Goal: Task Accomplishment & Management: Use online tool/utility

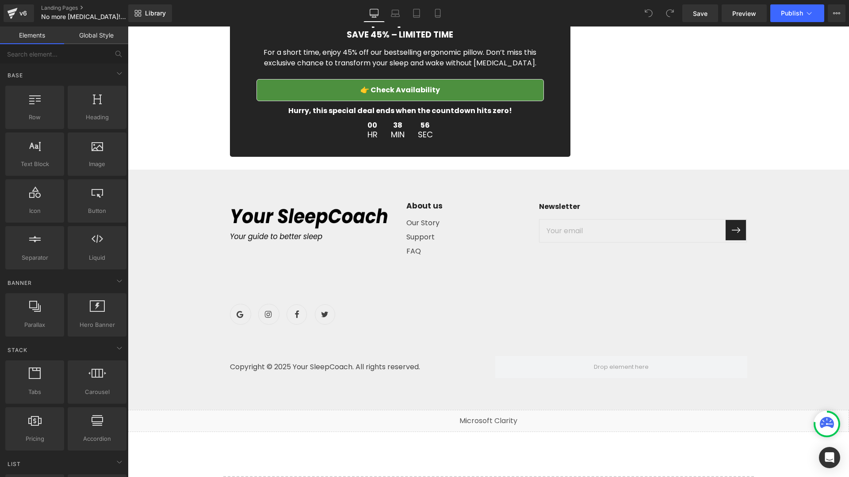
scroll to position [2945, 0]
click at [703, 15] on span "Save" at bounding box center [700, 13] width 15 height 9
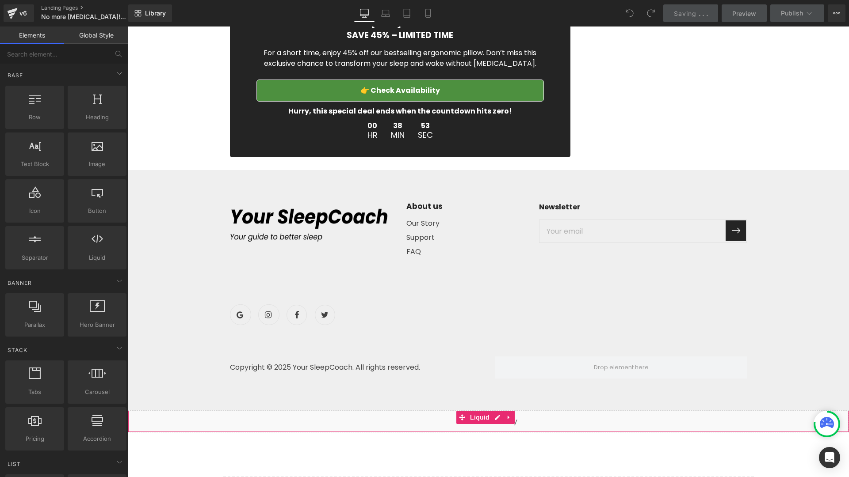
click at [675, 411] on div "Liquid" at bounding box center [488, 422] width 721 height 22
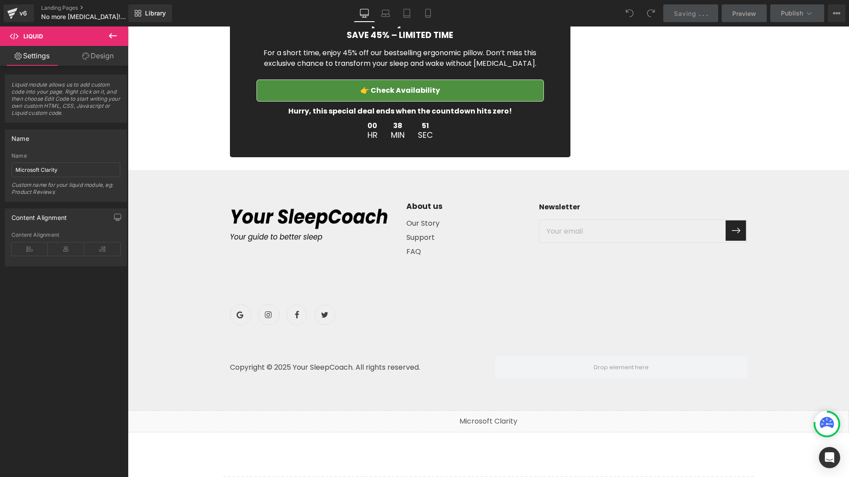
click at [114, 36] on icon at bounding box center [112, 35] width 11 height 11
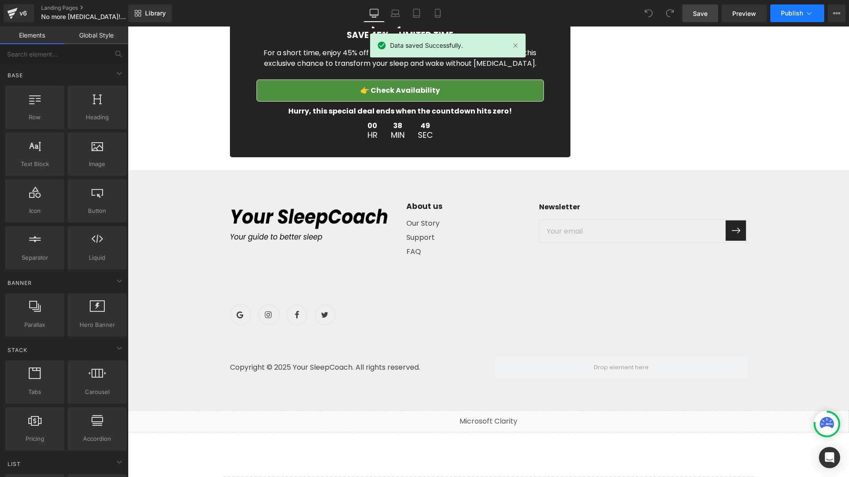
click at [794, 14] on span "Publish" at bounding box center [792, 13] width 22 height 7
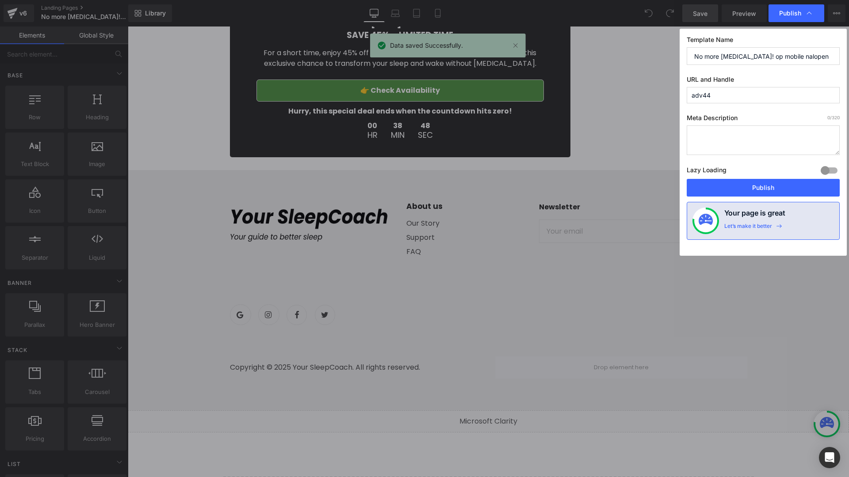
click at [724, 93] on input "adv44" at bounding box center [762, 95] width 153 height 16
type input "adv4"
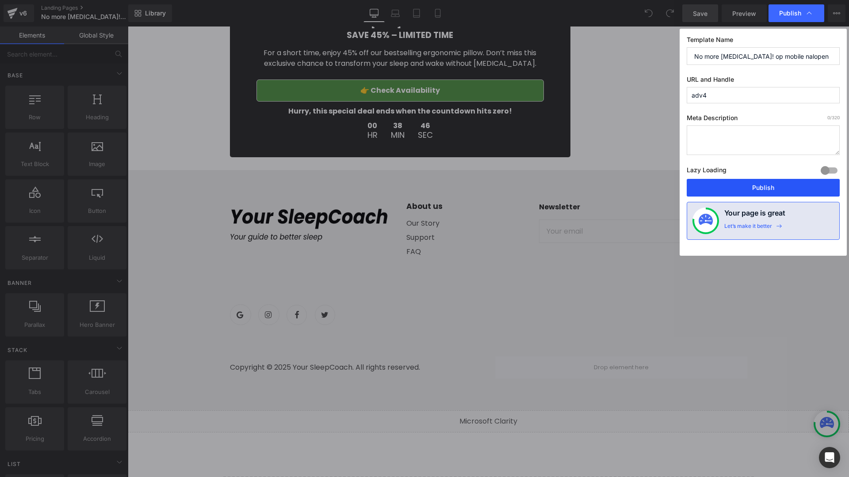
click at [708, 182] on button "Publish" at bounding box center [762, 188] width 153 height 18
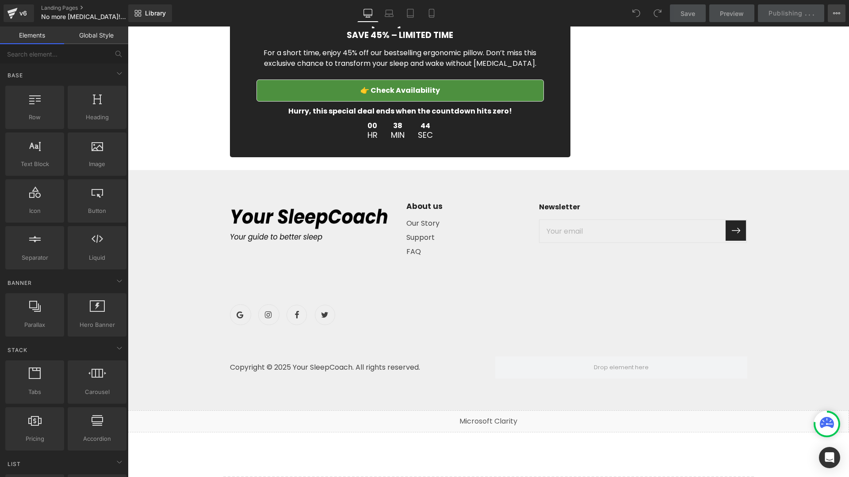
click at [832, 19] on button "View Live Page View with current Template Save Template to Library Schedule Pub…" at bounding box center [836, 13] width 18 height 18
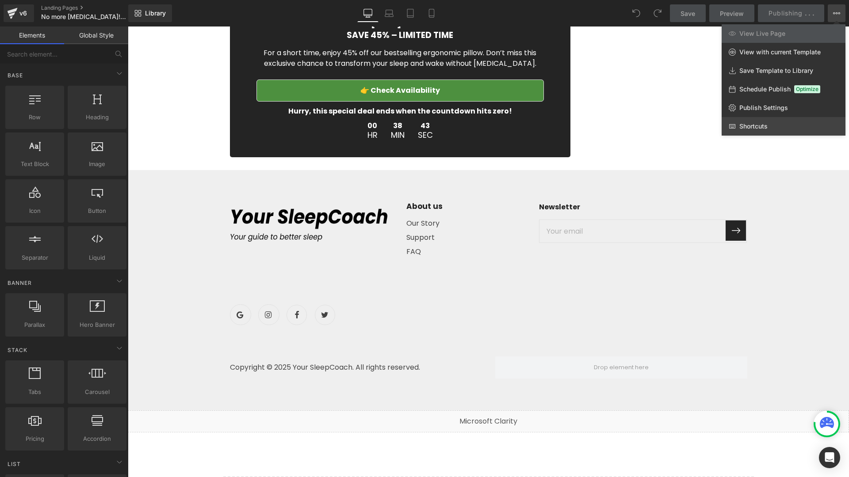
click at [750, 134] on link "Shortcuts" at bounding box center [783, 126] width 124 height 19
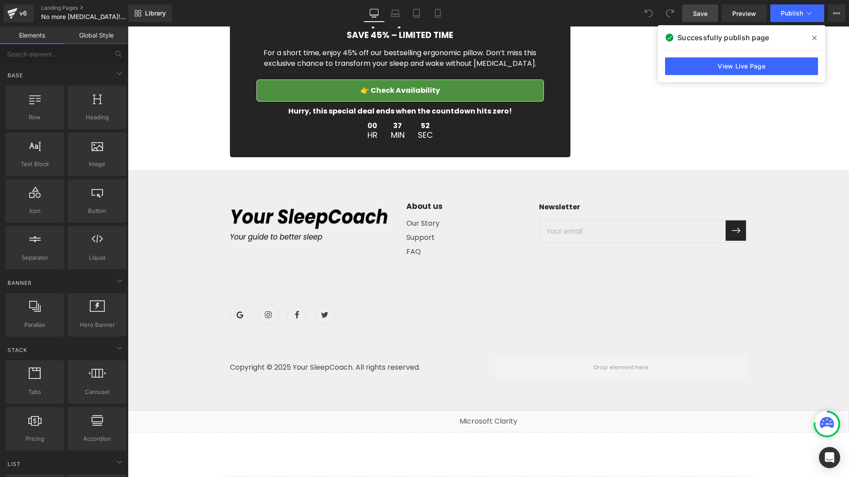
click at [813, 34] on span at bounding box center [814, 38] width 14 height 14
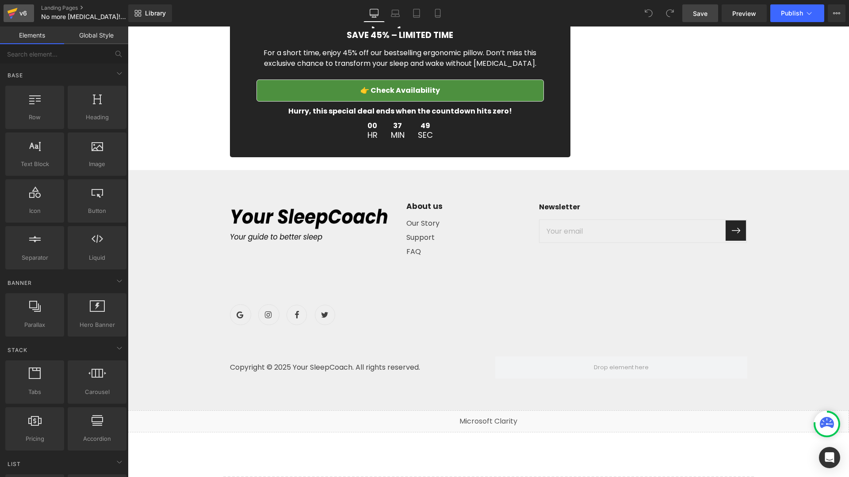
click at [25, 18] on div "v6" at bounding box center [23, 13] width 11 height 11
